Goal: Obtain resource: Download file/media

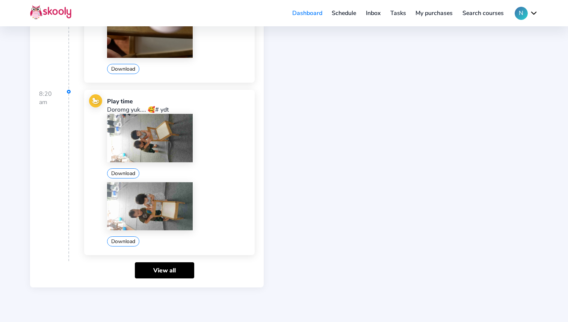
scroll to position [434, 0]
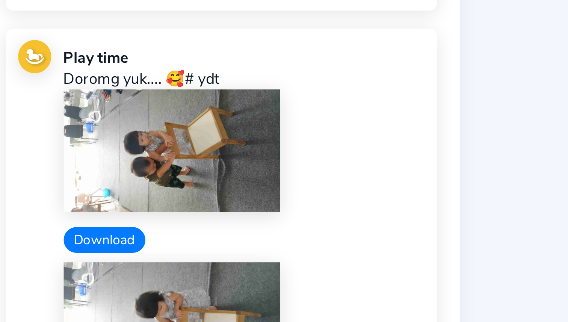
click at [130, 167] on button "Download" at bounding box center [123, 172] width 32 height 10
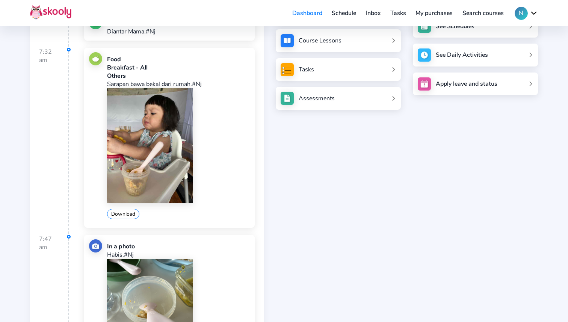
scroll to position [119, 0]
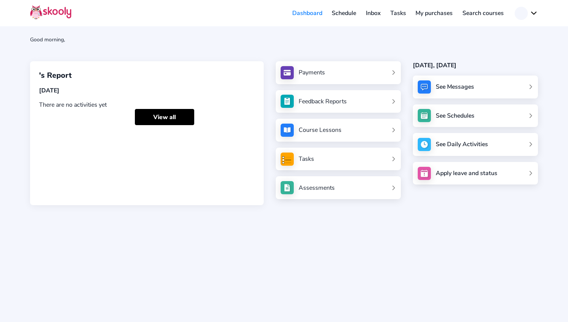
scroll to position [119, 0]
